Goal: Transaction & Acquisition: Purchase product/service

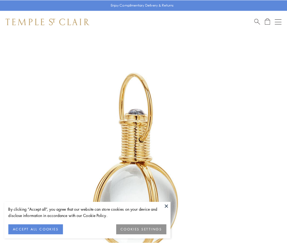
scroll to position [143, 0]
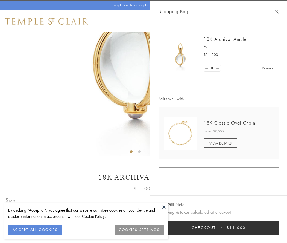
click at [219, 228] on button "Checkout $11,000" at bounding box center [219, 227] width 120 height 14
